Goal: Register for event/course

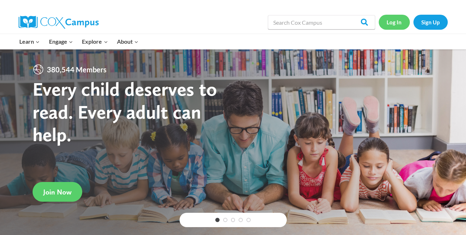
click at [393, 24] on link "Log In" at bounding box center [394, 22] width 31 height 15
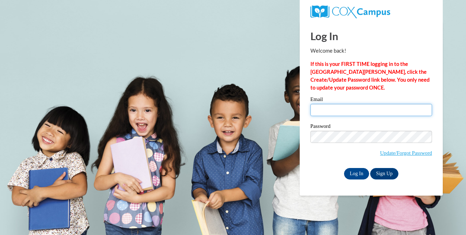
click at [339, 109] on input "Email" at bounding box center [371, 110] width 122 height 12
type input "[EMAIL_ADDRESS][DOMAIN_NAME]"
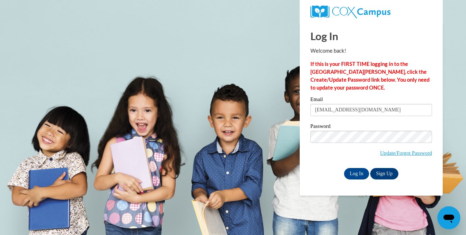
click at [373, 110] on input "[EMAIL_ADDRESS][DOMAIN_NAME]" at bounding box center [371, 110] width 122 height 12
click at [325, 186] on div "Log In Welcome back! If this is your FIRST TIME logging in to the [GEOGRAPHIC_D…" at bounding box center [371, 108] width 154 height 174
click at [357, 179] on div "Log In Welcome back! If this is your FIRST TIME logging in to the [GEOGRAPHIC_D…" at bounding box center [371, 108] width 154 height 174
click at [355, 173] on input "Log In" at bounding box center [356, 173] width 25 height 11
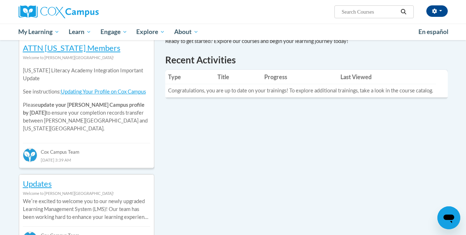
scroll to position [249, 0]
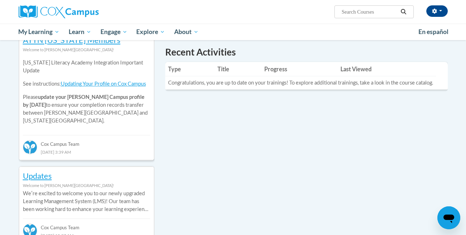
click at [372, 16] on span "Search Search..." at bounding box center [373, 11] width 79 height 13
click at [371, 7] on span "Search Search..." at bounding box center [373, 11] width 79 height 13
click at [371, 9] on input "Search..." at bounding box center [369, 12] width 57 height 9
type input "rti"
click at [403, 13] on icon "Search" at bounding box center [403, 11] width 6 height 5
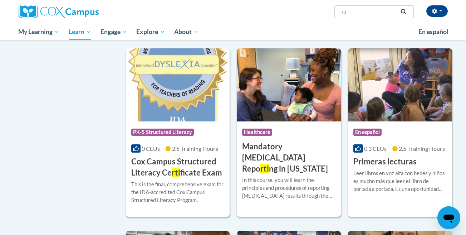
scroll to position [289, 0]
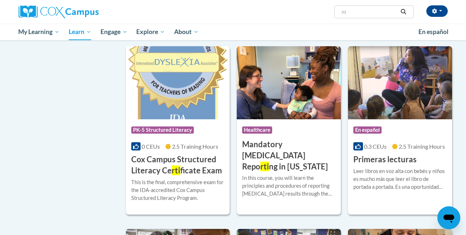
click at [355, 11] on input "rti" at bounding box center [369, 12] width 57 height 9
type input "r"
type input "RtI"
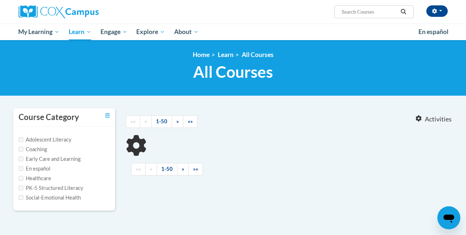
type input "RtI"
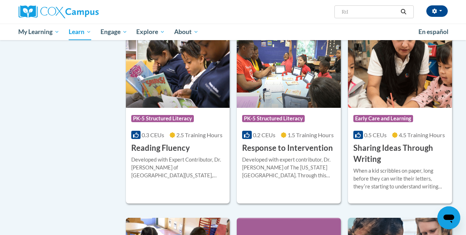
scroll to position [485, 0]
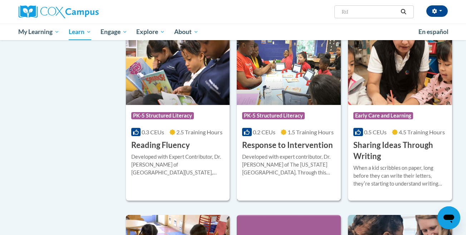
click at [282, 162] on div "Developed with expert contributor, [PERSON_NAME] of The [US_STATE][GEOGRAPHIC_D…" at bounding box center [288, 165] width 93 height 24
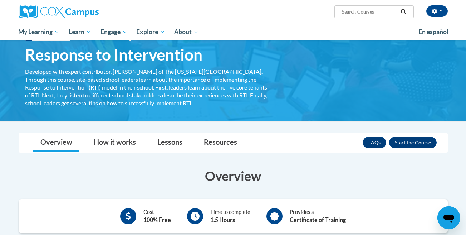
scroll to position [30, 0]
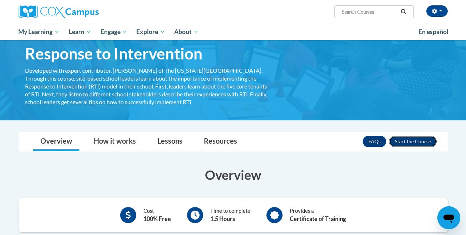
click at [412, 142] on button "Enroll" at bounding box center [413, 141] width 48 height 11
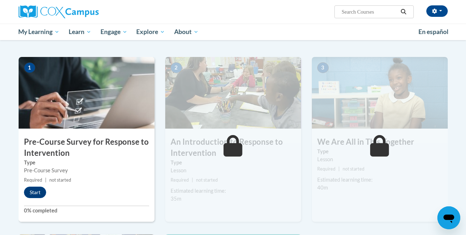
scroll to position [135, 0]
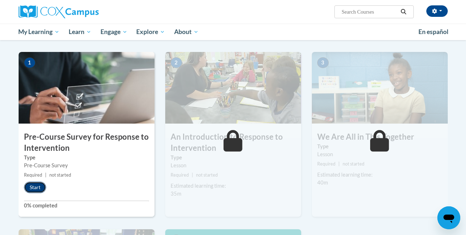
click at [34, 188] on button "Start" at bounding box center [35, 186] width 22 height 11
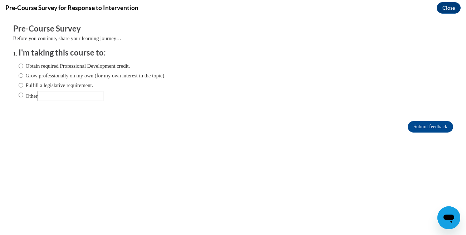
scroll to position [0, 0]
click at [19, 87] on input "Fulfill a legislative requirement." at bounding box center [21, 85] width 5 height 8
radio input "true"
click at [439, 126] on input "Submit feedback" at bounding box center [430, 126] width 45 height 11
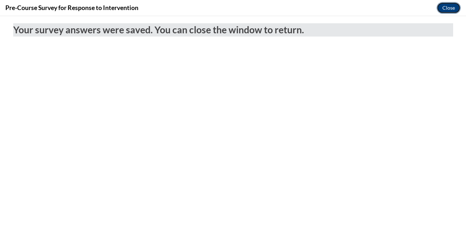
click at [452, 8] on button "Close" at bounding box center [449, 7] width 24 height 11
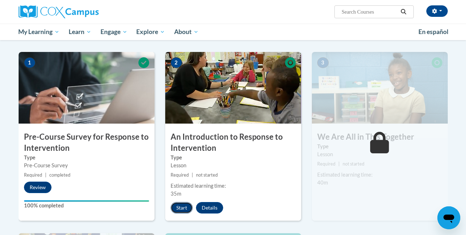
click at [179, 205] on button "Start" at bounding box center [182, 207] width 22 height 11
